Goal: Navigation & Orientation: Find specific page/section

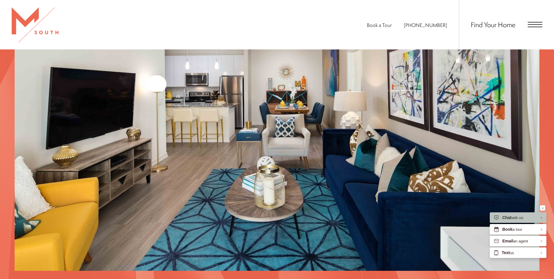
scroll to position [551, 0]
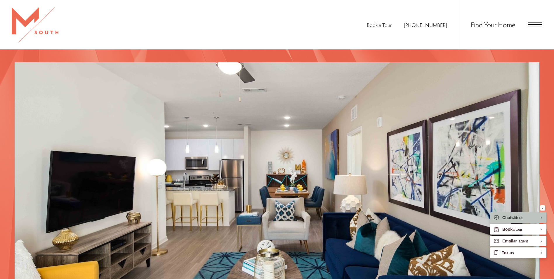
click at [541, 22] on div "Find Your Home" at bounding box center [501, 24] width 84 height 49
click at [539, 23] on span "Open Menu" at bounding box center [535, 24] width 15 height 5
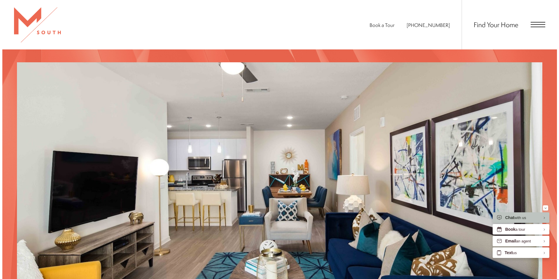
scroll to position [0, 0]
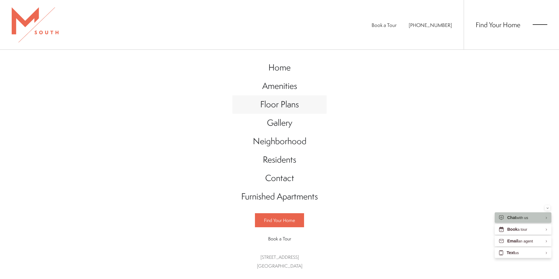
click at [291, 105] on span "Floor Plans" at bounding box center [279, 104] width 39 height 12
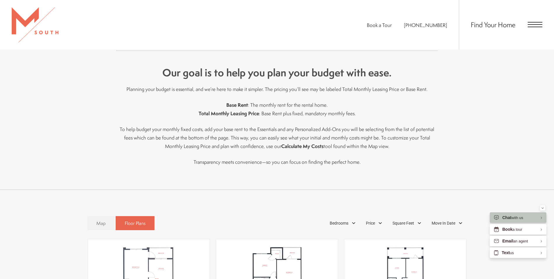
scroll to position [380, 0]
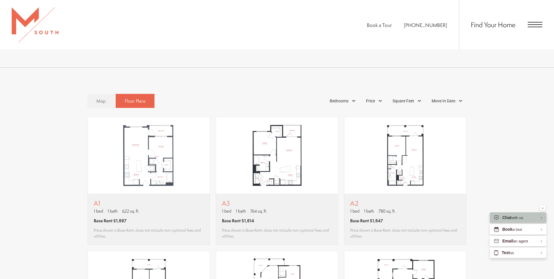
click at [516, 25] on div "Find Your Home" at bounding box center [501, 24] width 84 height 49
click at [529, 26] on span "Open Menu" at bounding box center [535, 24] width 15 height 5
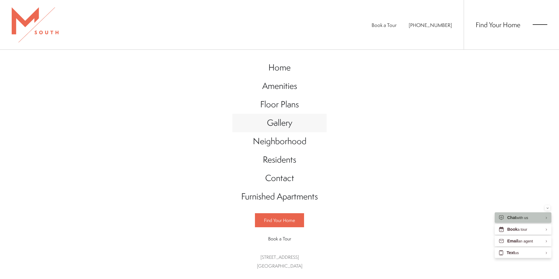
click at [276, 124] on span "Gallery" at bounding box center [279, 123] width 25 height 12
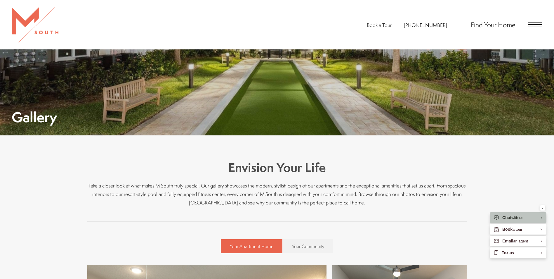
scroll to position [78, 0]
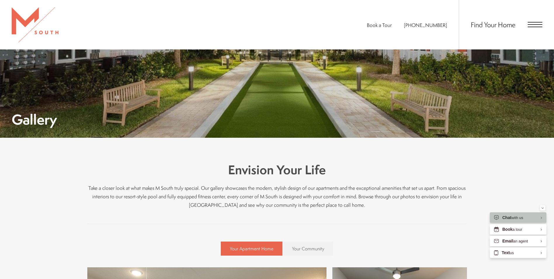
click at [528, 32] on div "Find Your Home" at bounding box center [501, 24] width 84 height 49
click at [529, 25] on span "Open Menu" at bounding box center [535, 24] width 15 height 5
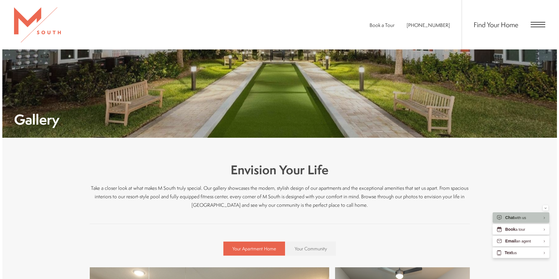
scroll to position [0, 0]
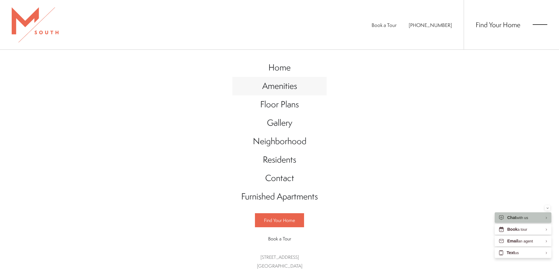
click at [292, 89] on span "Amenities" at bounding box center [279, 86] width 35 height 12
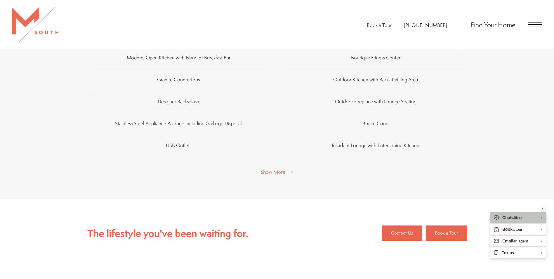
scroll to position [316, 0]
